Goal: Task Accomplishment & Management: Use online tool/utility

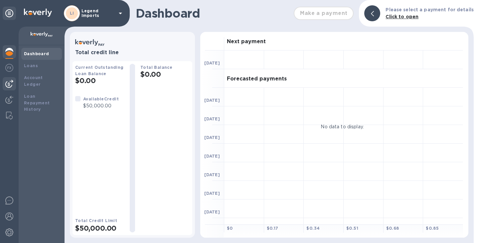
click at [12, 85] on img at bounding box center [9, 84] width 8 height 8
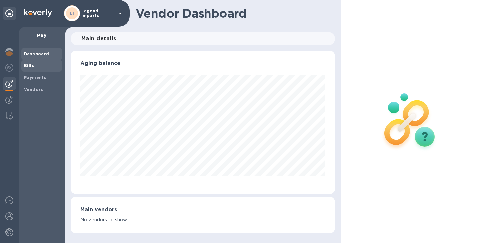
scroll to position [144, 264]
click at [33, 68] on span "Bills" at bounding box center [41, 66] width 35 height 7
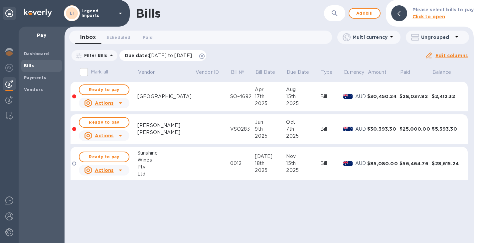
click at [205, 54] on icon at bounding box center [201, 56] width 5 height 5
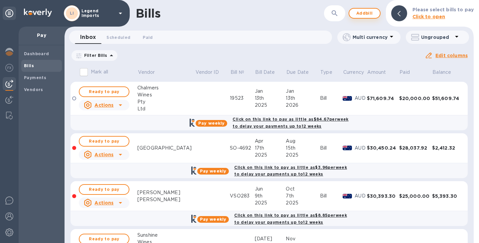
click at [371, 11] on span "Add bill" at bounding box center [365, 13] width 20 height 8
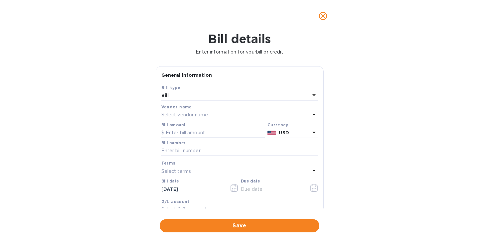
click at [233, 119] on div "Select vendor name" at bounding box center [235, 114] width 149 height 9
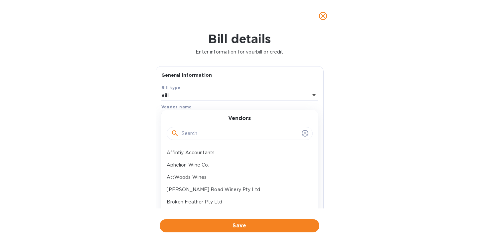
click at [232, 131] on input "text" at bounding box center [240, 134] width 117 height 10
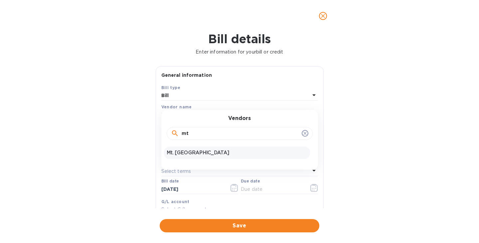
type input "mt"
click at [213, 158] on div "Mt. [GEOGRAPHIC_DATA]" at bounding box center [237, 153] width 146 height 12
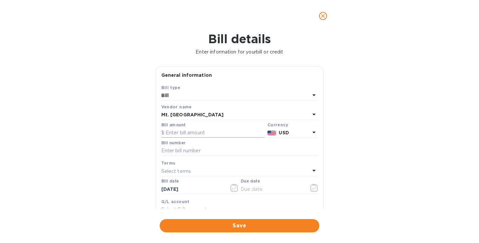
click at [212, 133] on input "text" at bounding box center [212, 133] width 103 height 10
paste input "14,123.20"
type input "14,123.20"
click at [300, 133] on p "USD" at bounding box center [294, 132] width 31 height 7
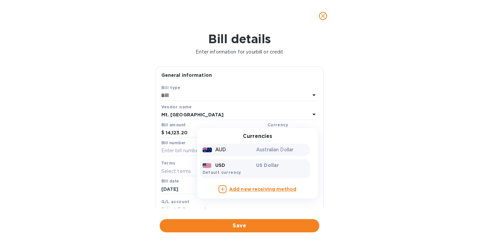
click at [284, 151] on p "Australian Dollar" at bounding box center [281, 149] width 51 height 7
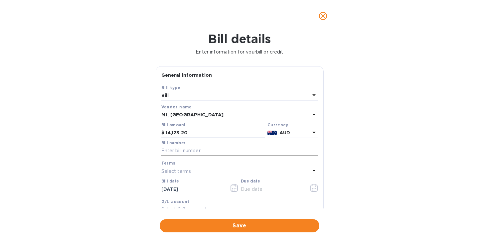
click at [247, 152] on input "text" at bounding box center [239, 151] width 157 height 10
type input "944"
click at [230, 189] on icon "button" at bounding box center [234, 188] width 8 height 8
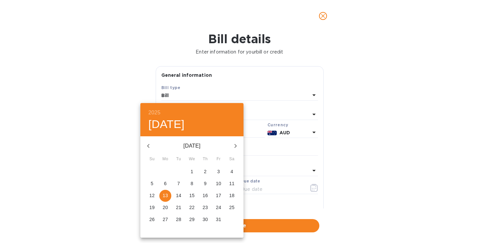
click at [147, 148] on icon "button" at bounding box center [148, 146] width 8 height 8
click at [205, 220] on p "28" at bounding box center [205, 219] width 5 height 7
type input "[DATE]"
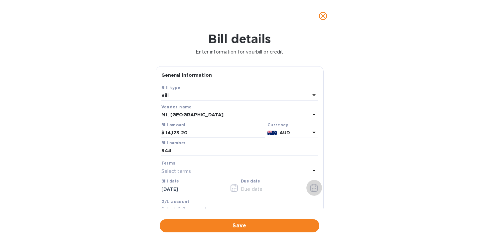
click at [312, 188] on icon "button" at bounding box center [314, 188] width 8 height 8
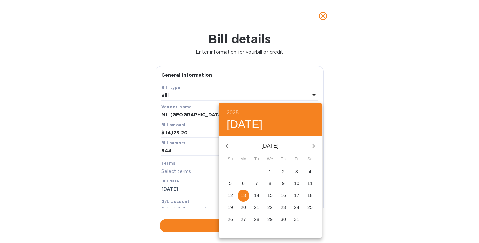
click at [201, 149] on div at bounding box center [239, 121] width 479 height 243
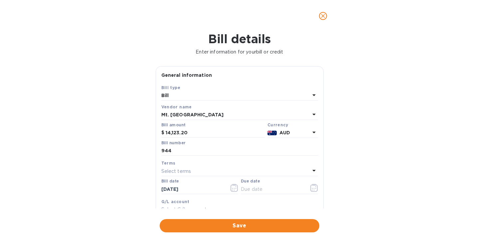
click at [201, 166] on div "Terms" at bounding box center [239, 163] width 157 height 7
click at [221, 172] on div "Select terms" at bounding box center [235, 171] width 149 height 9
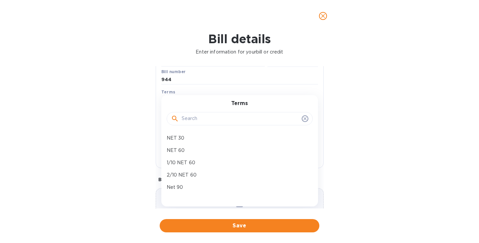
scroll to position [72, 0]
click at [207, 186] on p "Net 90" at bounding box center [237, 187] width 141 height 7
type input "[DATE]"
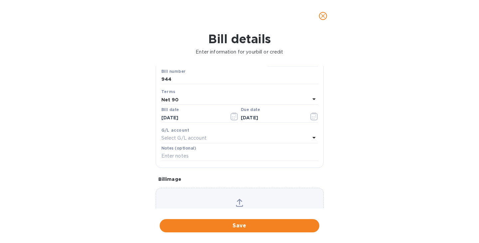
scroll to position [108, 0]
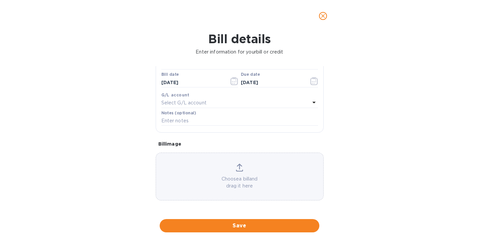
click at [238, 183] on p "Choose a bill and drag it here" at bounding box center [239, 183] width 167 height 14
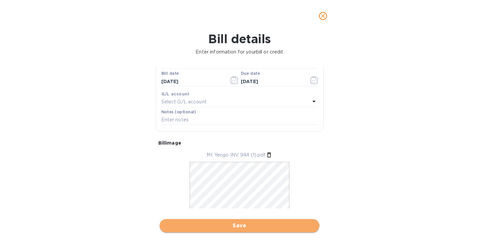
click at [257, 226] on span "Save" at bounding box center [239, 226] width 149 height 8
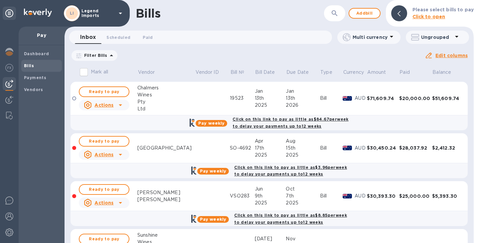
scroll to position [90, 0]
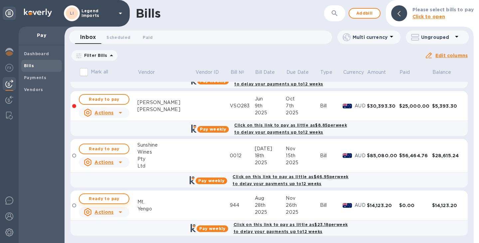
click at [109, 196] on span "Ready to pay" at bounding box center [104, 199] width 39 height 8
click at [115, 202] on span "Ready to pay" at bounding box center [104, 199] width 39 height 8
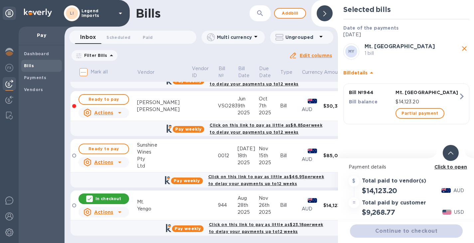
click at [416, 131] on div "MY Mt. Yengo 1 bill Bill details Bill № 944 Mt. [PERSON_NAME] balance $14,123.2…" at bounding box center [406, 88] width 131 height 95
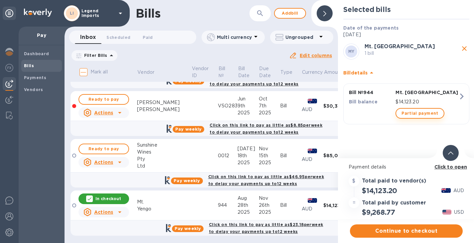
click at [419, 117] on span "Partial payment" at bounding box center [419, 113] width 37 height 8
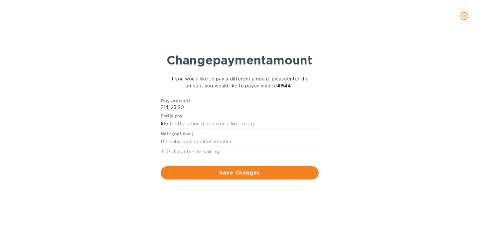
click at [254, 129] on input "text" at bounding box center [241, 124] width 155 height 10
type input "7,061.5"
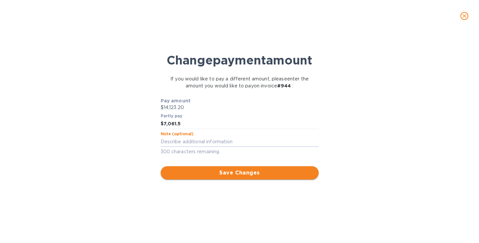
click at [254, 177] on span "Save Changes" at bounding box center [239, 173] width 147 height 8
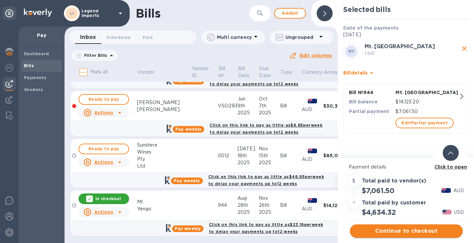
click at [418, 233] on span "Continue to checkout" at bounding box center [406, 231] width 102 height 8
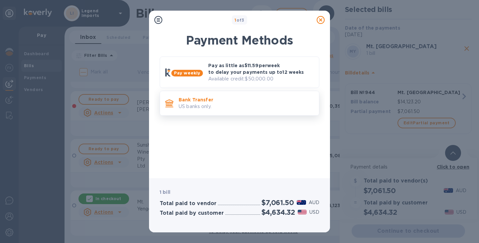
click at [254, 108] on p "US banks only." at bounding box center [246, 106] width 135 height 7
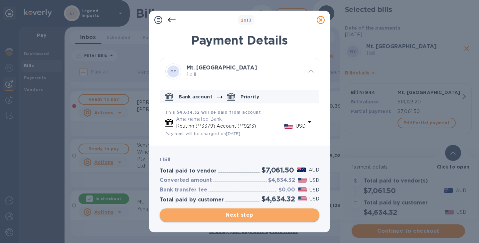
click at [236, 215] on span "Next step" at bounding box center [239, 215] width 149 height 8
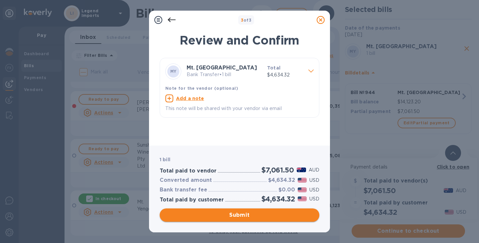
click at [232, 213] on span "Submit" at bounding box center [239, 215] width 149 height 8
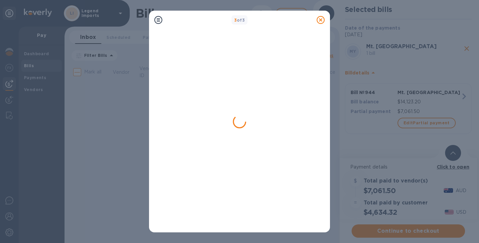
scroll to position [0, 0]
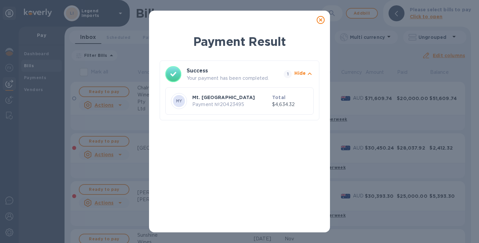
click at [284, 107] on p "$4,634.32" at bounding box center [290, 104] width 36 height 7
click at [212, 102] on p "Payment № 20423495" at bounding box center [230, 104] width 77 height 7
click at [321, 17] on icon at bounding box center [321, 20] width 8 height 8
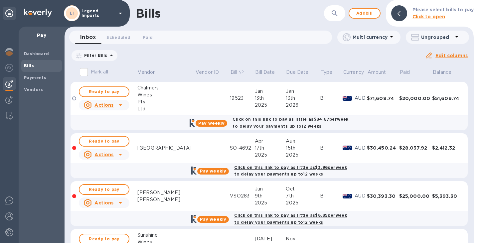
scroll to position [90, 0]
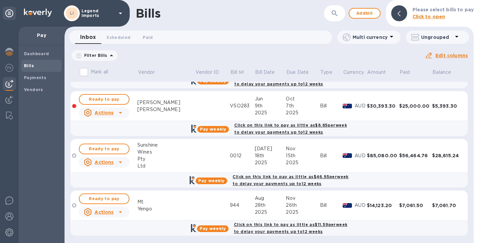
click at [195, 204] on td at bounding box center [212, 206] width 35 height 30
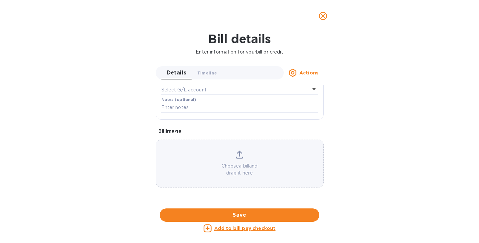
scroll to position [398, 0]
click at [321, 18] on icon "close" at bounding box center [323, 16] width 7 height 7
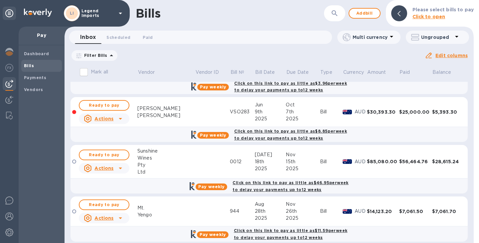
scroll to position [86, 0]
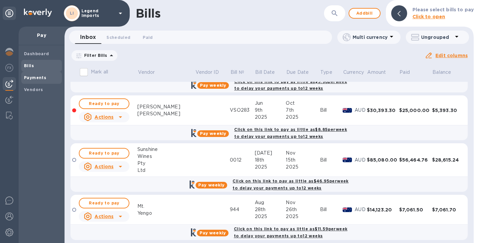
click at [32, 76] on b "Payments" at bounding box center [35, 77] width 22 height 5
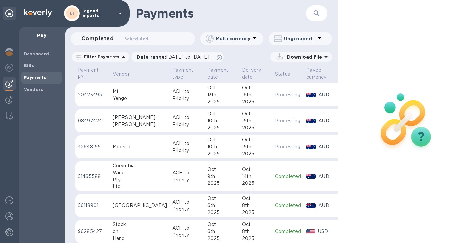
click at [207, 97] on div "13th" at bounding box center [222, 94] width 30 height 7
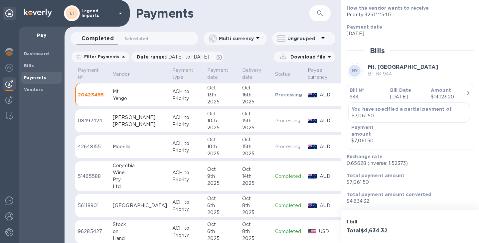
scroll to position [108, 0]
